Goal: Task Accomplishment & Management: Complete application form

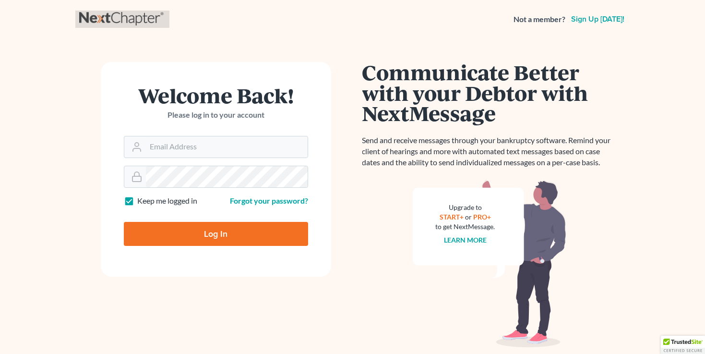
click at [134, 15] on link at bounding box center [122, 19] width 86 height 17
click at [120, 16] on link at bounding box center [122, 19] width 86 height 17
click at [336, 24] on div "Not a member? Sign up today!" at bounding box center [352, 19] width 547 height 17
